Goal: Register for event/course

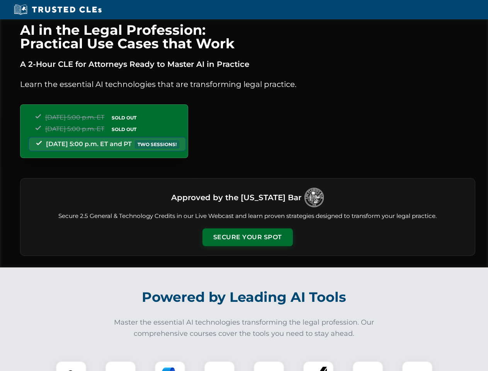
click at [247, 237] on button "Secure Your Spot" at bounding box center [248, 237] width 90 height 18
click at [71, 366] on img at bounding box center [71, 376] width 22 height 22
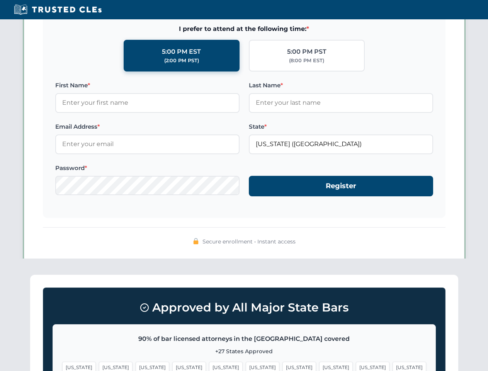
click at [283, 366] on span "[US_STATE]" at bounding box center [300, 367] width 34 height 11
click at [356, 366] on span "[US_STATE]" at bounding box center [373, 367] width 34 height 11
